Goal: Transaction & Acquisition: Obtain resource

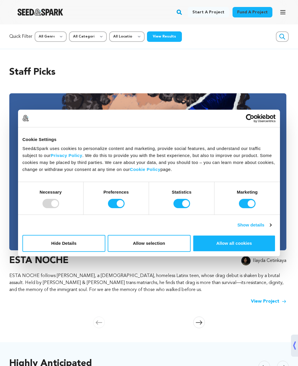
scroll to position [0, 1693]
click at [183, 12] on rect "button" at bounding box center [179, 12] width 7 height 7
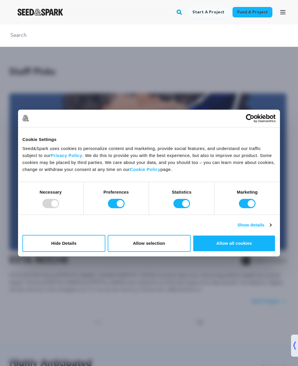
click at [112, 203] on input "Preferences" at bounding box center [116, 203] width 17 height 9
checkbox input "false"
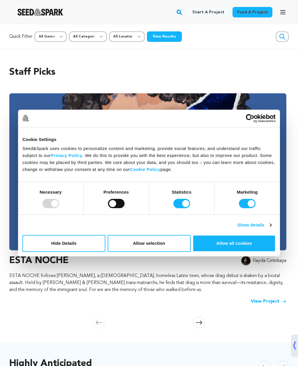
click at [182, 200] on input "Statistics" at bounding box center [181, 203] width 17 height 9
checkbox input "false"
click at [251, 202] on input "Marketing" at bounding box center [247, 203] width 17 height 9
checkbox input "false"
click at [52, 203] on div at bounding box center [50, 203] width 17 height 9
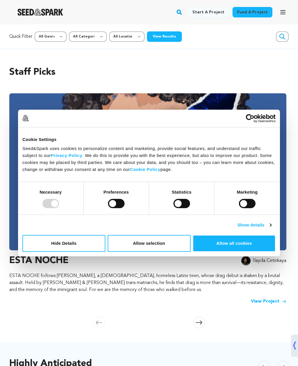
click at [142, 244] on button "Allow selection" at bounding box center [149, 243] width 83 height 17
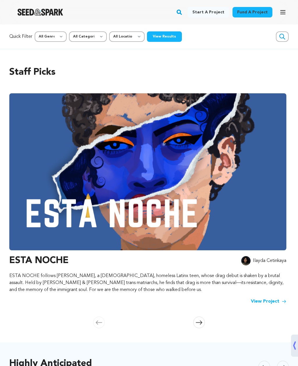
click at [183, 11] on rect "button" at bounding box center [179, 12] width 7 height 7
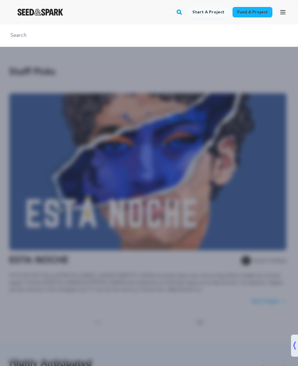
click at [112, 36] on input "text" at bounding box center [149, 35] width 284 height 8
type input "Blade of the waning"
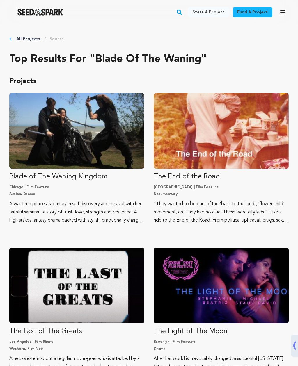
click at [120, 150] on img "Fund Blade of The Waning Kingdom" at bounding box center [76, 131] width 135 height 76
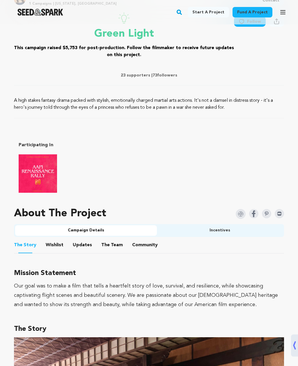
scroll to position [240, 0]
click at [58, 244] on button "Wishlist" at bounding box center [55, 247] width 14 height 14
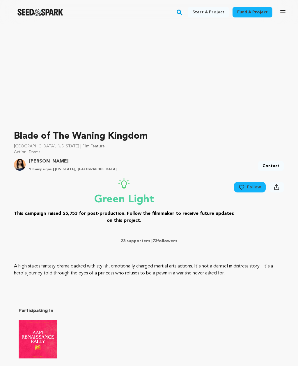
scroll to position [74, 0]
